Goal: Task Accomplishment & Management: Complete application form

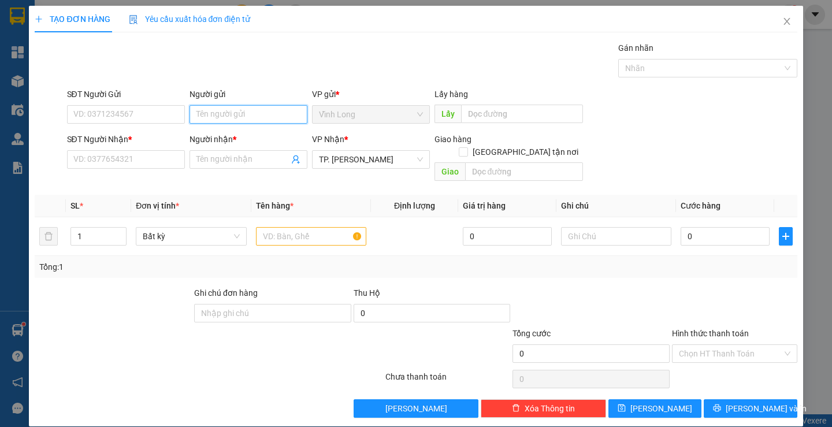
click at [226, 113] on input "Người gửi" at bounding box center [248, 114] width 118 height 18
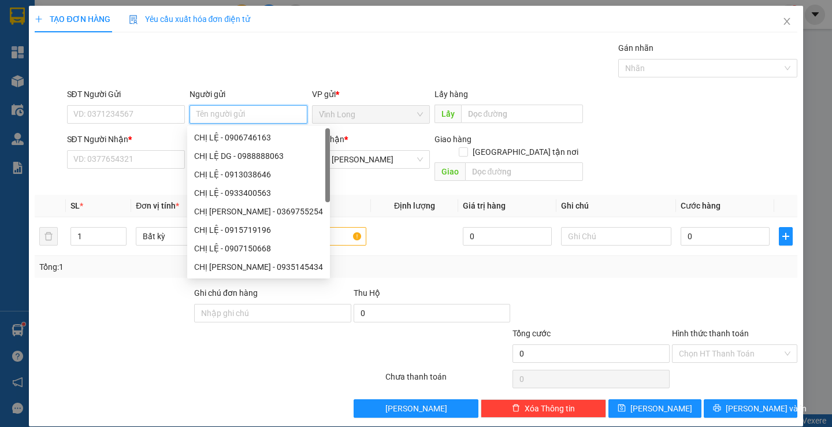
type input "D"
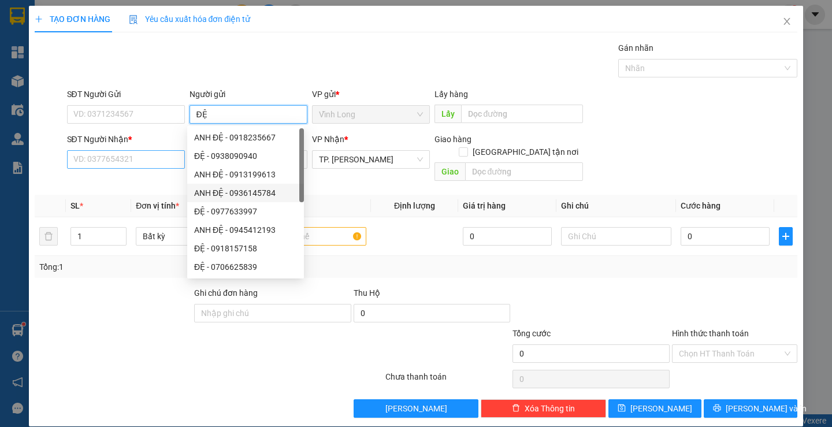
type input "ĐỆ"
click at [95, 155] on input "SĐT Người Nhận *" at bounding box center [126, 159] width 118 height 18
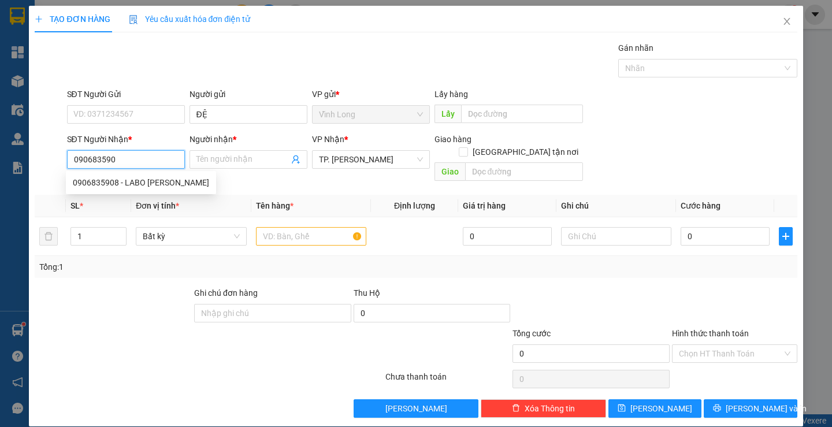
type input "0906835908"
click at [152, 179] on div "0906835908 - LABO [PERSON_NAME]" at bounding box center [141, 182] width 136 height 13
type input "LABO [PERSON_NAME]"
type input "0906835908"
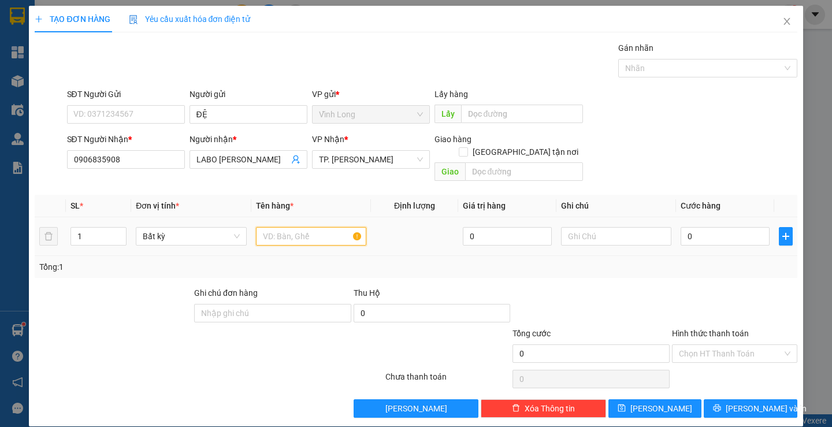
click at [284, 227] on input "text" at bounding box center [311, 236] width 110 height 18
type input "HỘP"
click at [614, 227] on input "text" at bounding box center [616, 236] width 110 height 18
click at [582, 227] on input "text" at bounding box center [616, 236] width 110 height 18
type input "H"
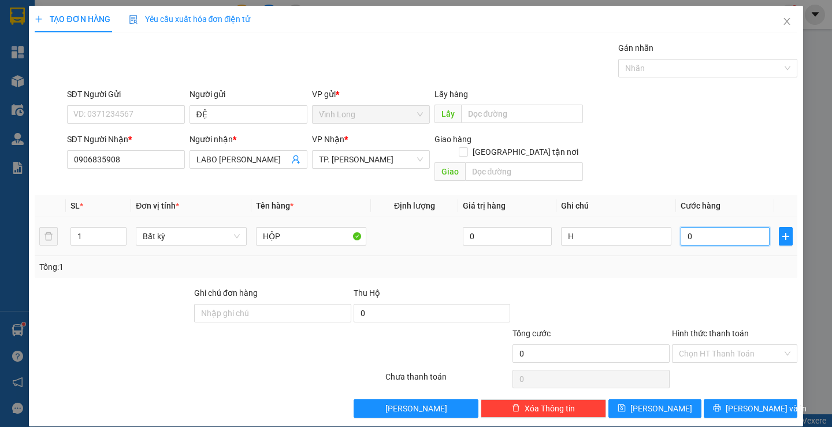
type input "2"
type input "20"
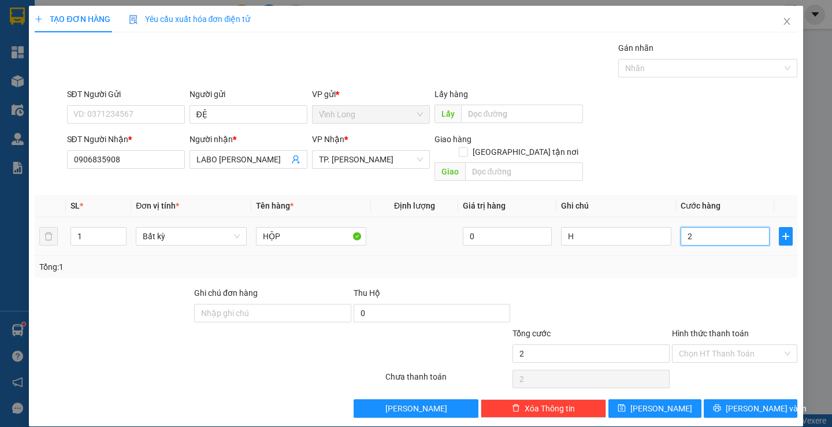
type input "20"
type input "20.000"
drag, startPoint x: 709, startPoint y: 340, endPoint x: 709, endPoint y: 351, distance: 11.0
click at [710, 345] on input "Hình thức thanh toán" at bounding box center [730, 353] width 103 height 17
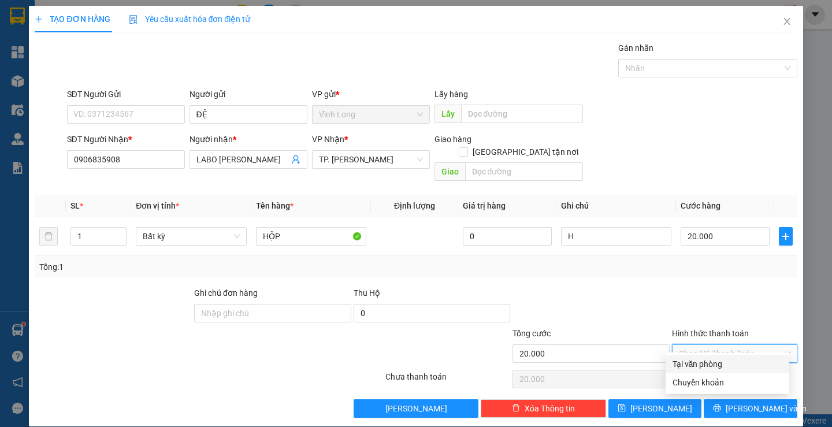
click at [707, 362] on div "Tại văn phòng" at bounding box center [727, 363] width 110 height 13
type input "0"
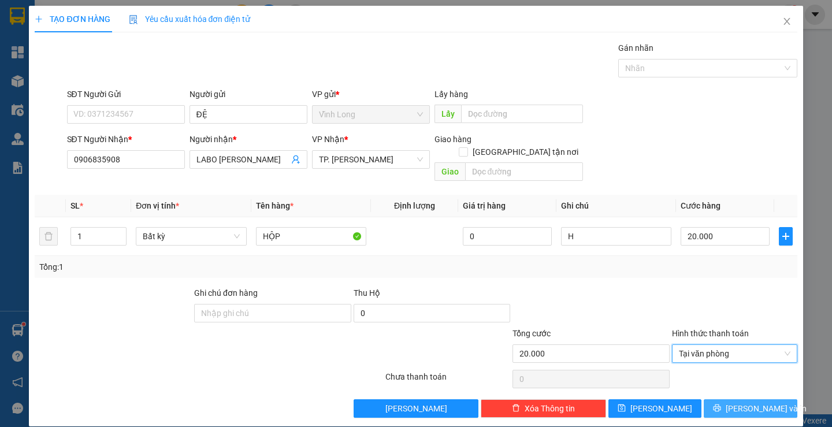
click at [741, 402] on span "[PERSON_NAME] và In" at bounding box center [765, 408] width 81 height 13
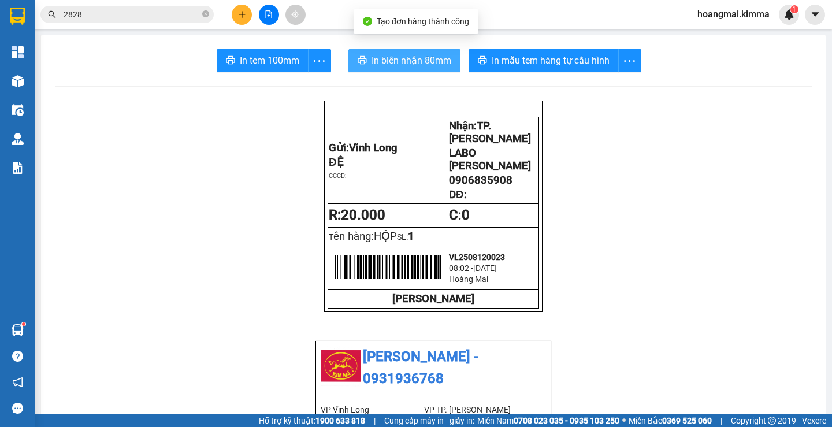
click at [375, 62] on span "In biên nhận 80mm" at bounding box center [411, 60] width 80 height 14
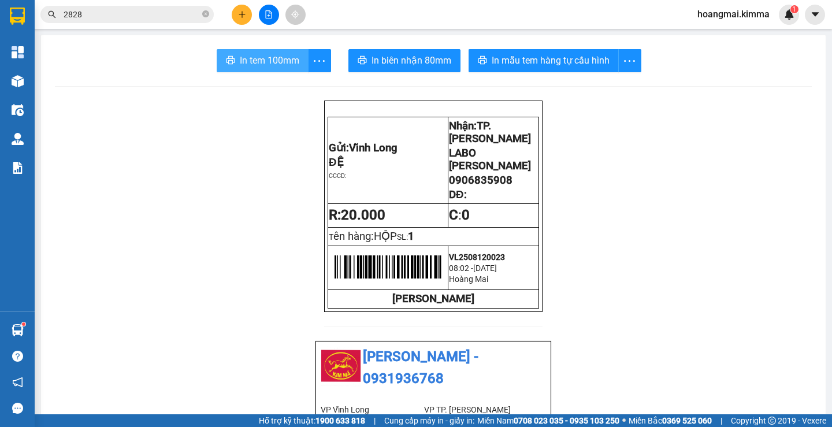
click at [281, 51] on button "In tem 100mm" at bounding box center [263, 60] width 92 height 23
